Goal: Navigation & Orientation: Find specific page/section

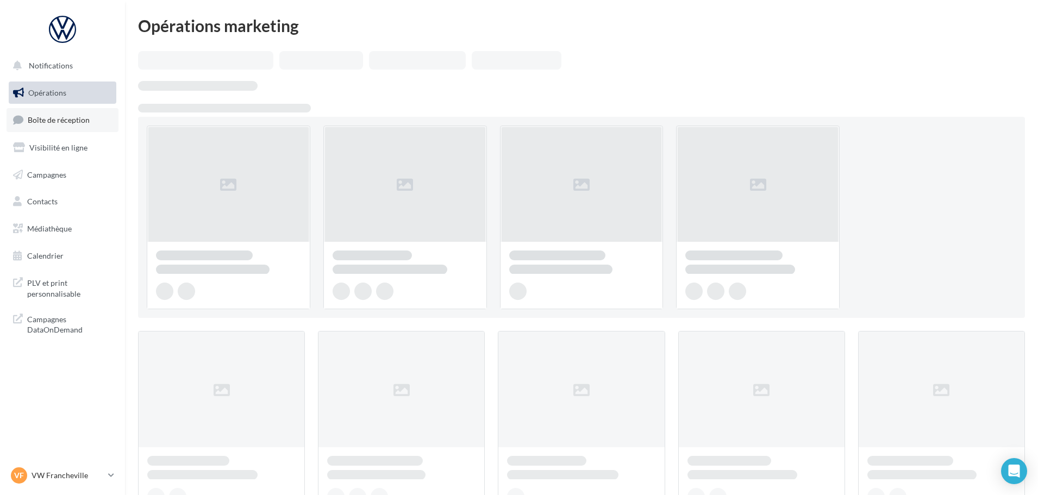
click at [88, 117] on span "Boîte de réception" at bounding box center [59, 119] width 62 height 9
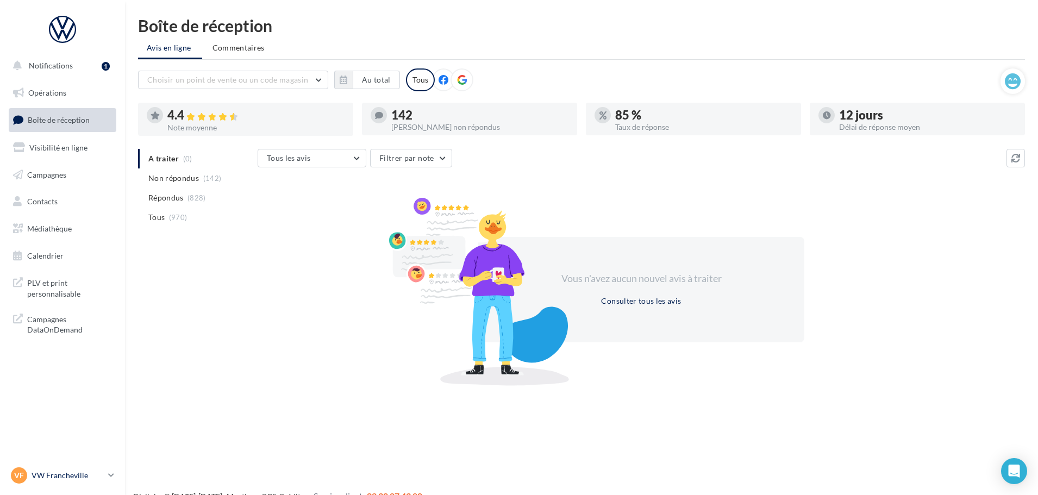
click at [97, 474] on p "VW Francheville" at bounding box center [68, 475] width 72 height 11
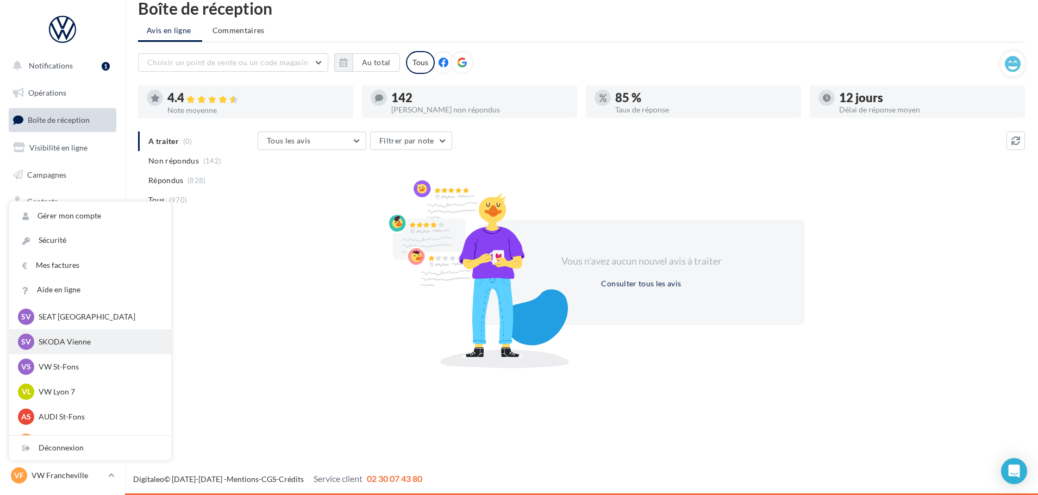
scroll to position [109, 0]
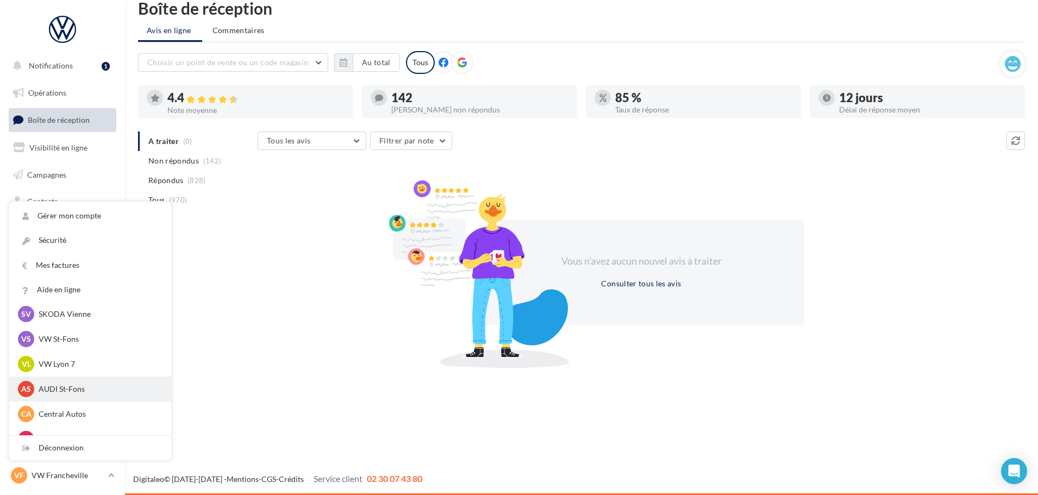
click at [89, 384] on p "AUDI St-Fons" at bounding box center [99, 389] width 120 height 11
